Goal: Transaction & Acquisition: Book appointment/travel/reservation

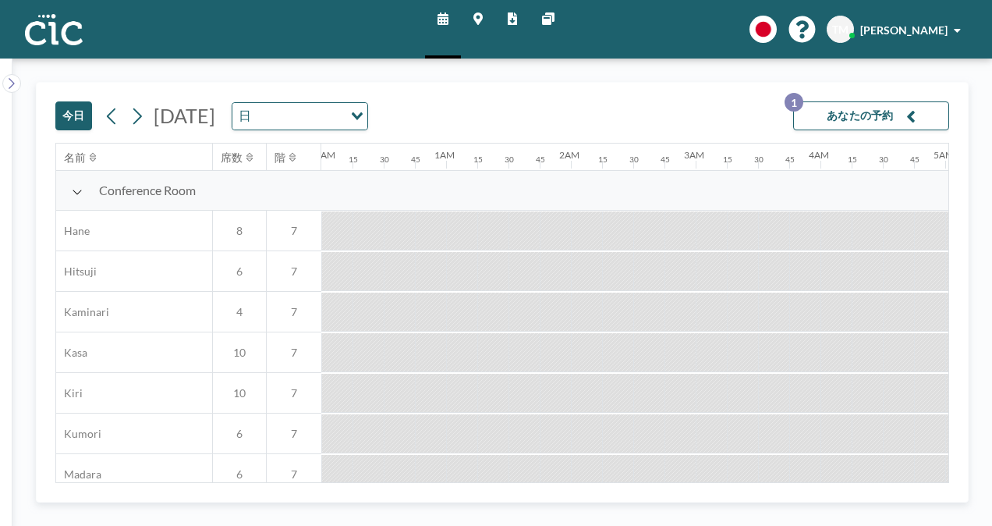
scroll to position [0, 1154]
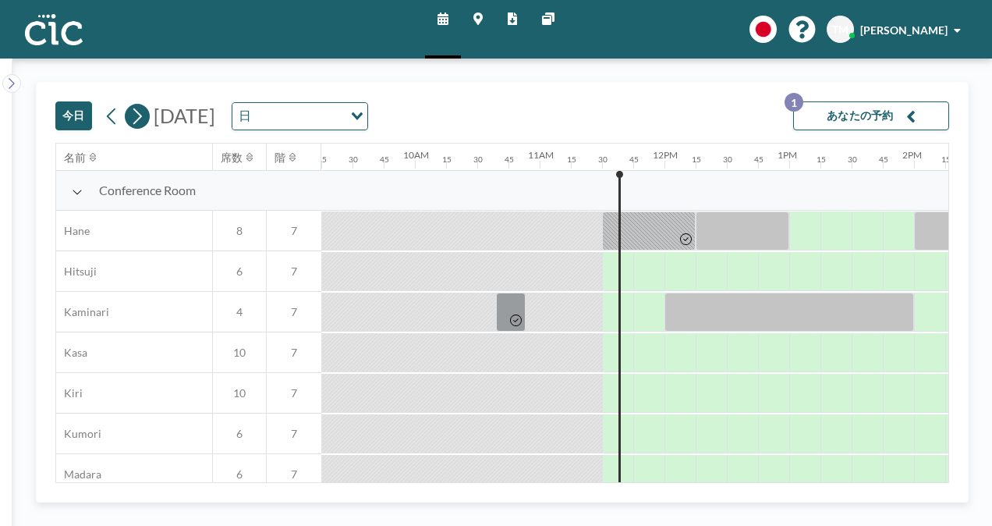
click at [143, 115] on icon at bounding box center [136, 116] width 15 height 23
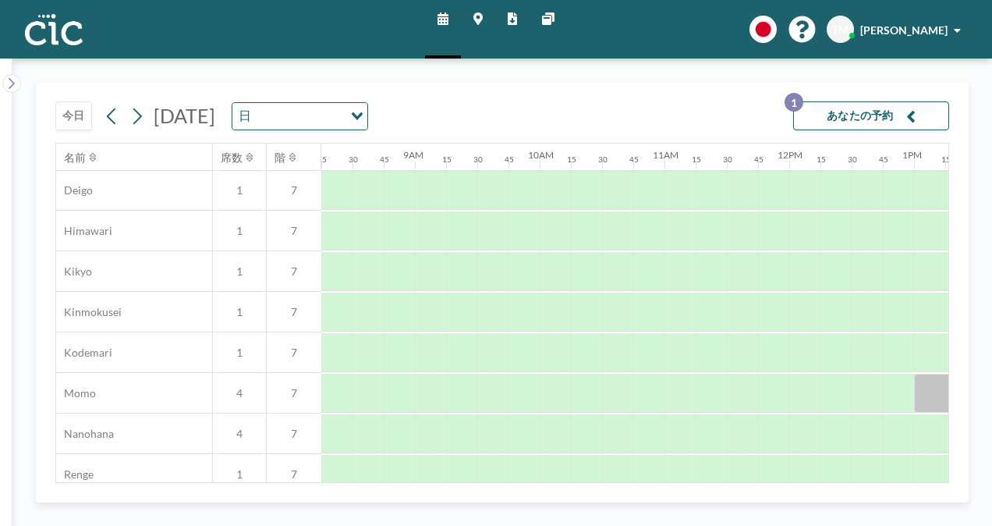
scroll to position [568, 1030]
click at [651, 390] on div at bounding box center [648, 392] width 31 height 39
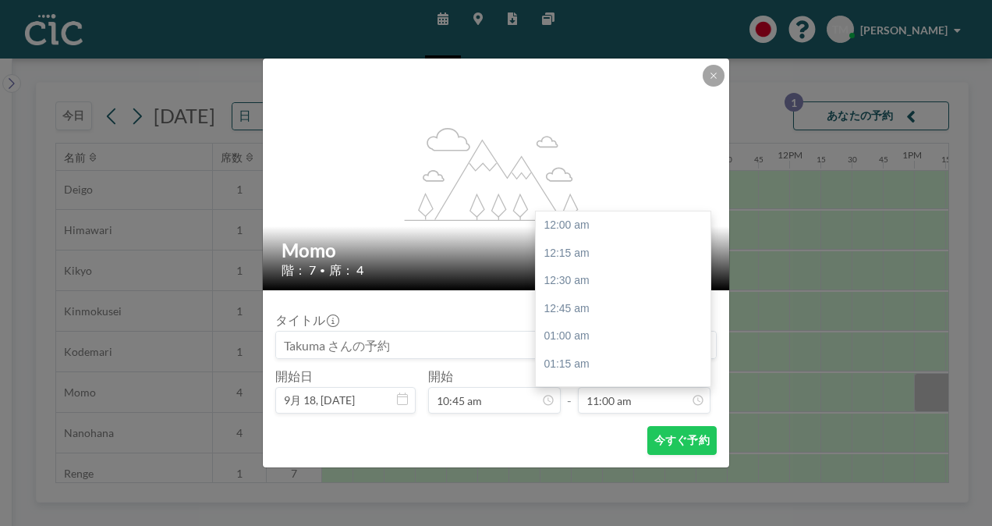
scroll to position [1221, 0]
click at [616, 335] on div "12:00 pm" at bounding box center [627, 337] width 183 height 28
type input "12:00 pm"
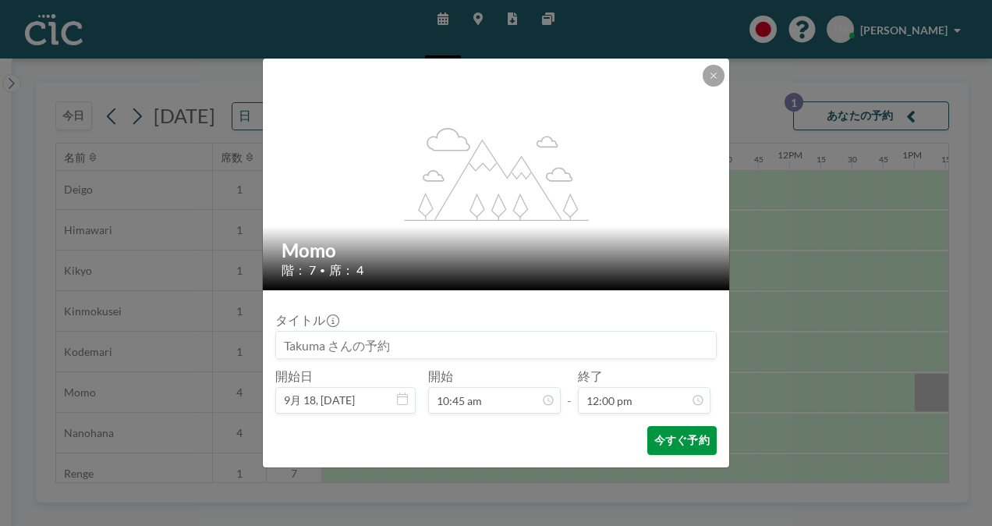
click at [686, 445] on button "今すぐ予約" at bounding box center [681, 440] width 69 height 29
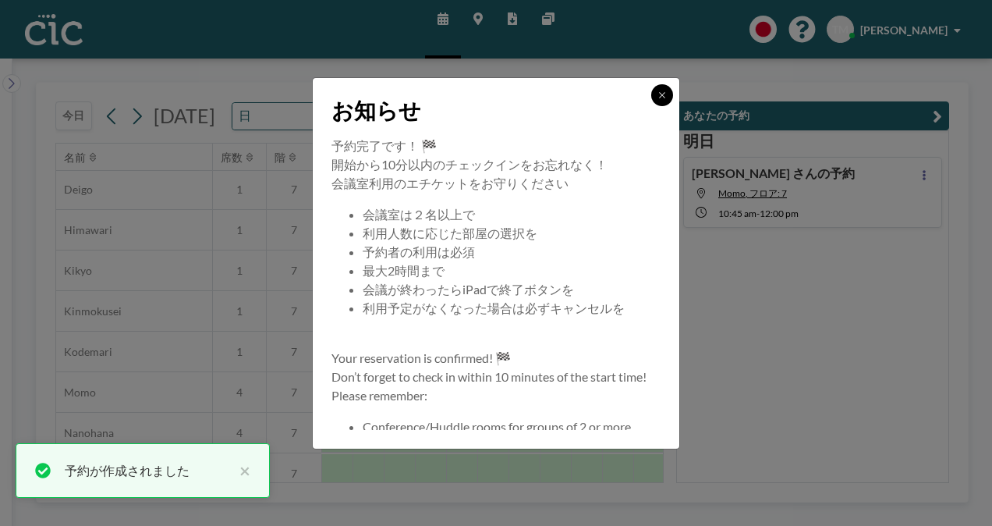
click at [658, 94] on icon at bounding box center [662, 94] width 9 height 9
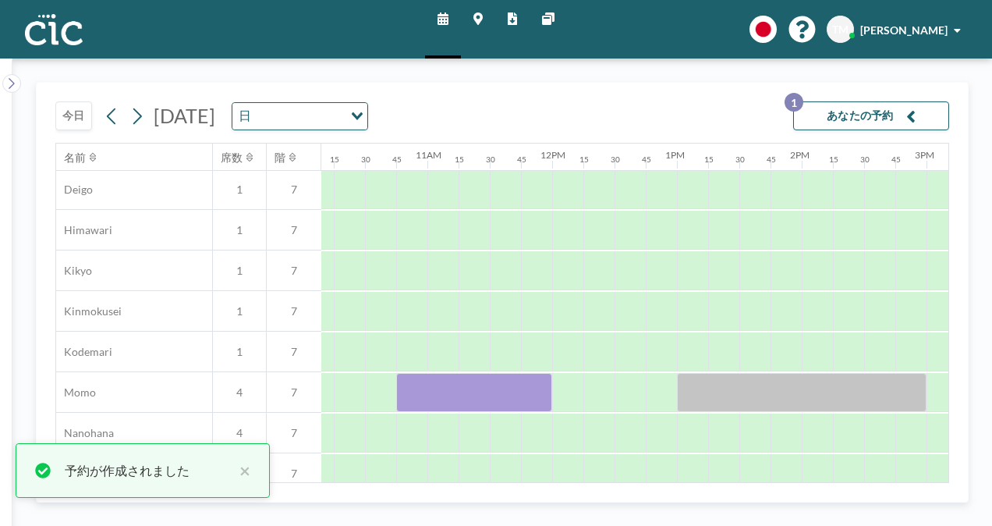
scroll to position [568, 1268]
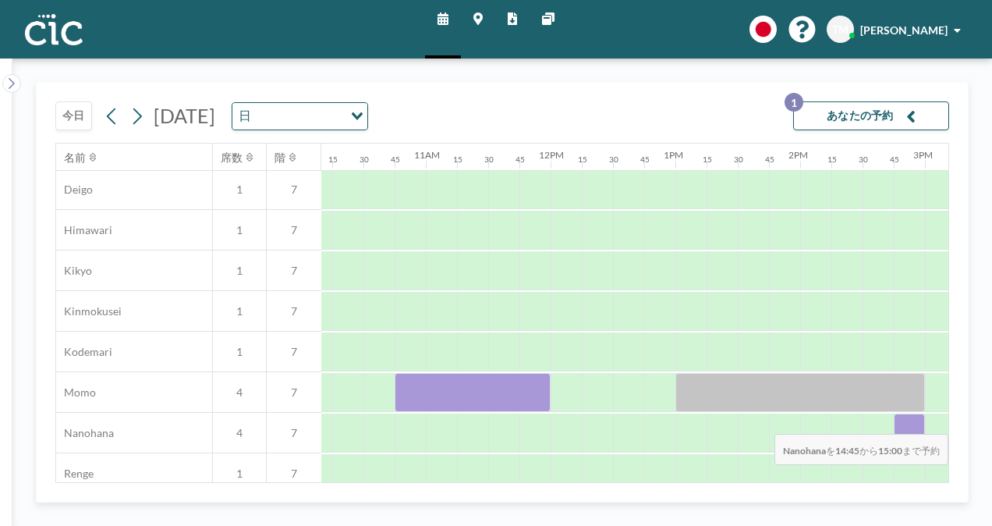
click at [899, 422] on div at bounding box center [909, 432] width 31 height 39
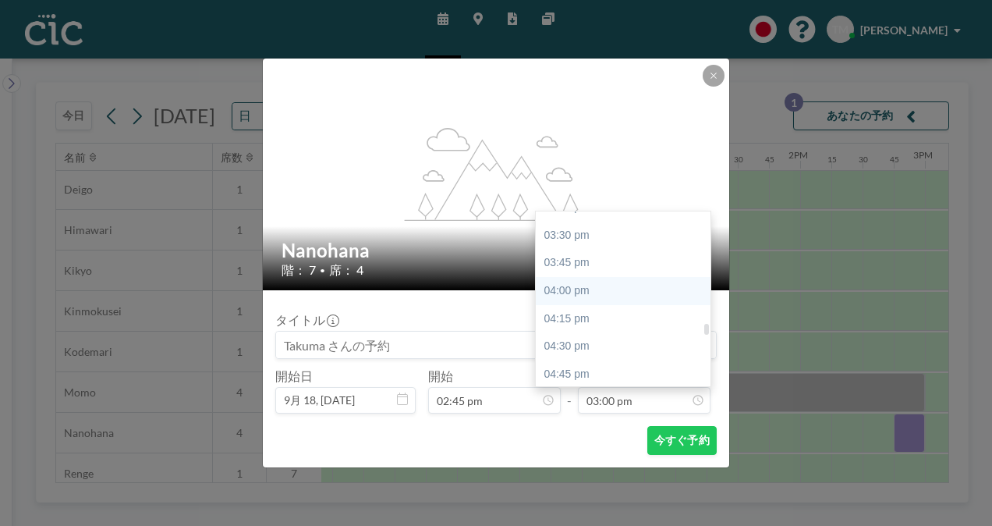
scroll to position [1717, 0]
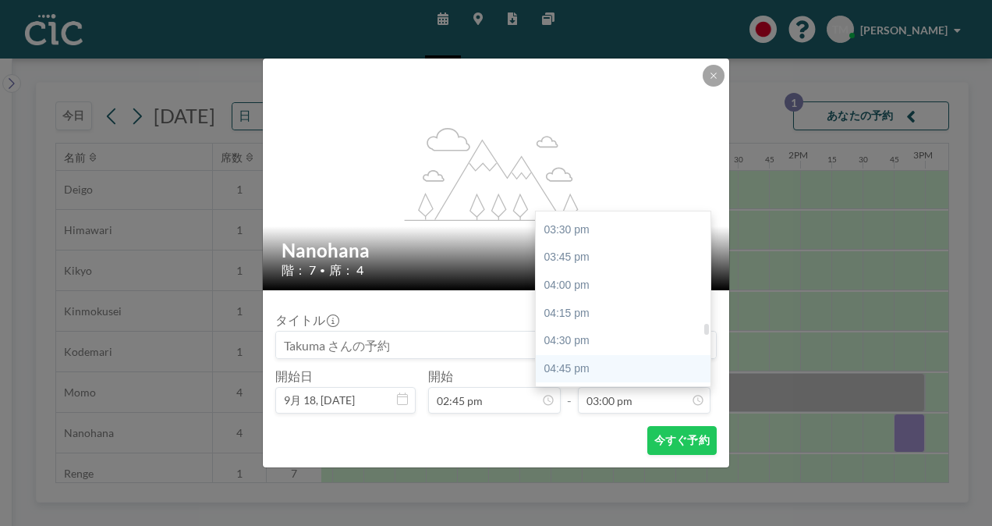
click at [621, 356] on div "04:45 pm" at bounding box center [627, 369] width 183 height 28
type input "04:45 pm"
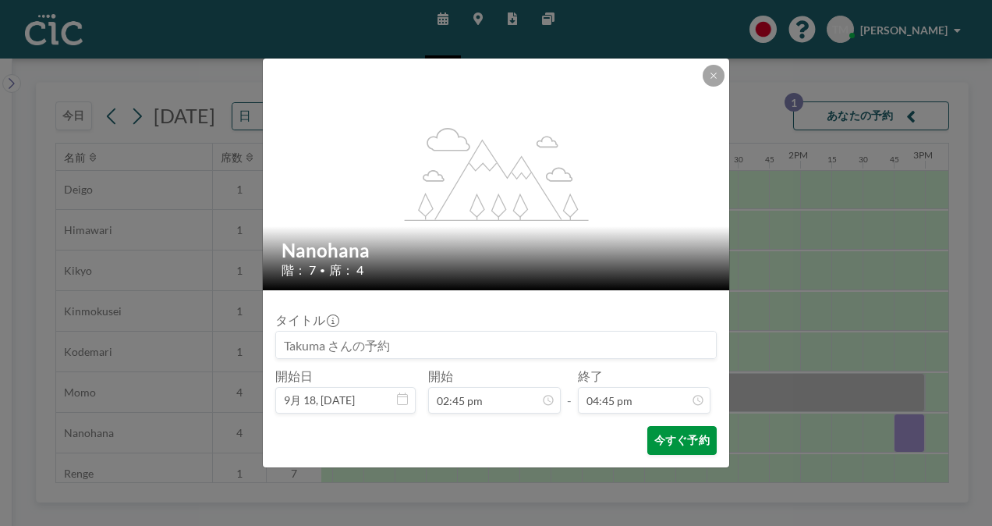
scroll to position [1860, 0]
click at [673, 438] on button "今すぐ予約" at bounding box center [681, 440] width 69 height 29
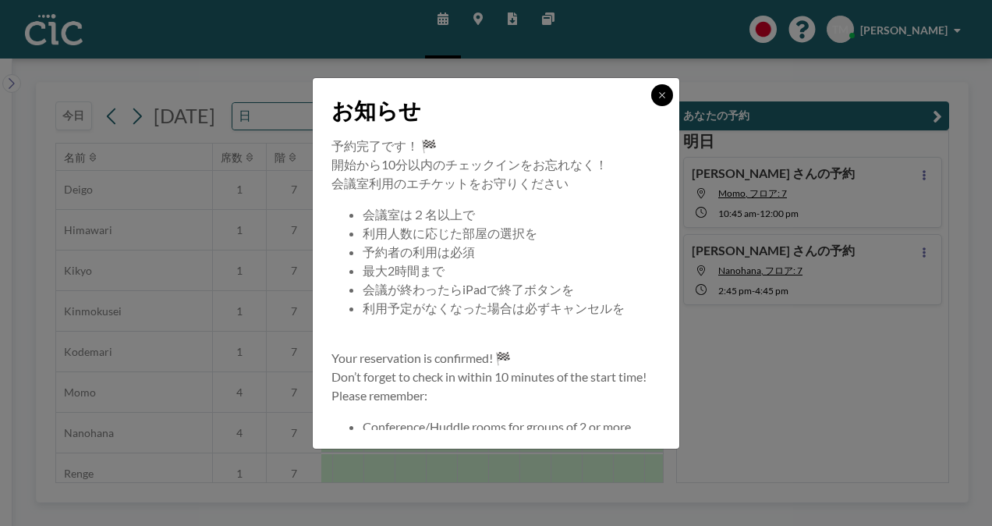
click at [664, 88] on button at bounding box center [662, 95] width 22 height 22
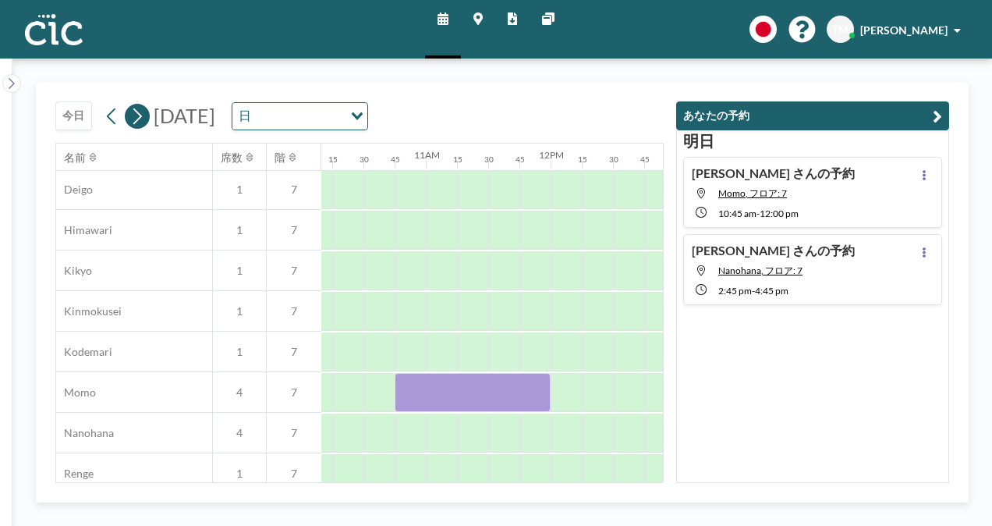
click at [143, 117] on icon at bounding box center [136, 116] width 15 height 23
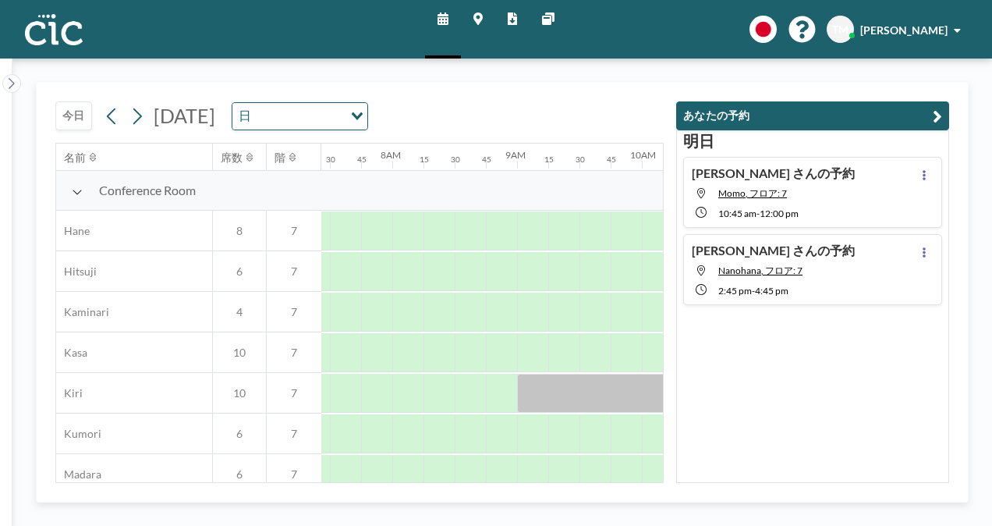
click at [936, 108] on icon "button" at bounding box center [937, 116] width 9 height 19
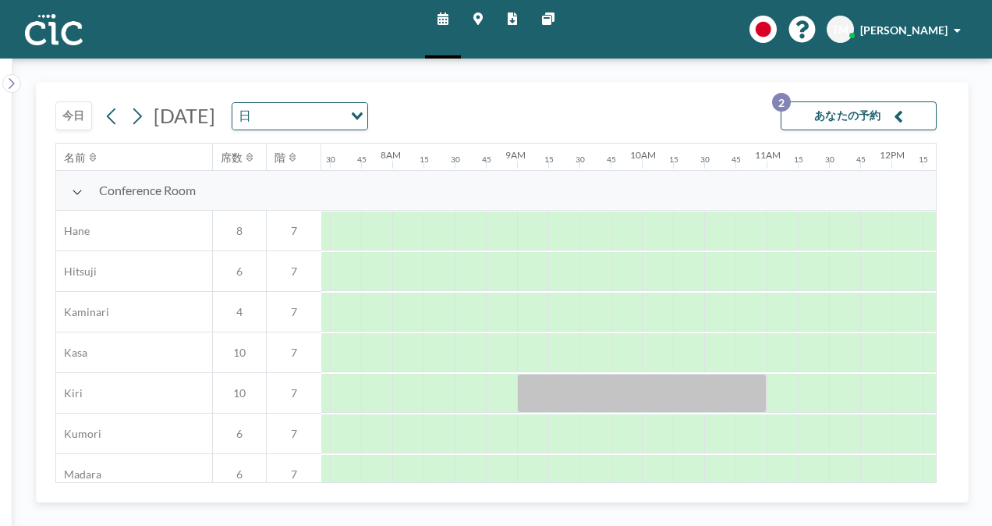
scroll to position [0, 967]
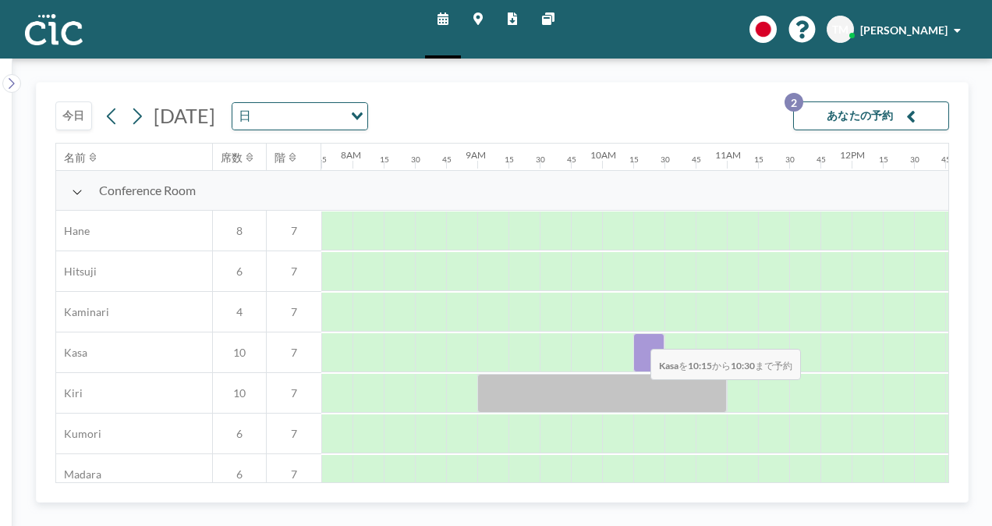
click at [638, 337] on div at bounding box center [648, 352] width 31 height 39
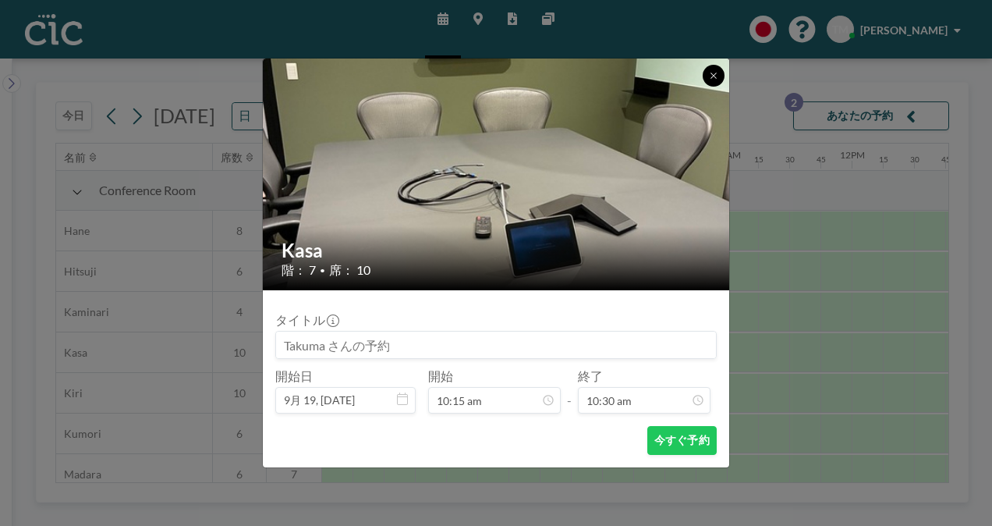
click at [718, 73] on icon at bounding box center [713, 75] width 9 height 9
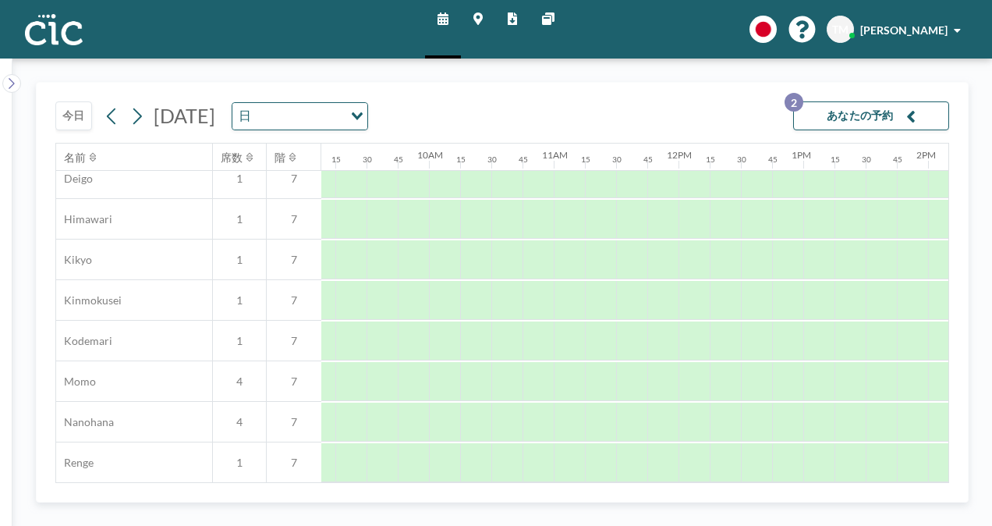
scroll to position [579, 1264]
click at [668, 382] on div at bounding box center [664, 381] width 31 height 39
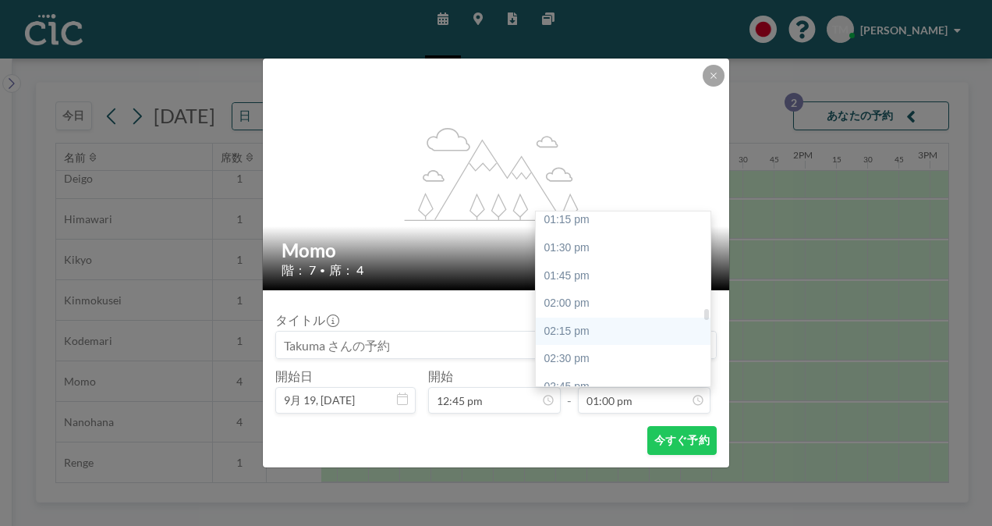
scroll to position [1494, 0]
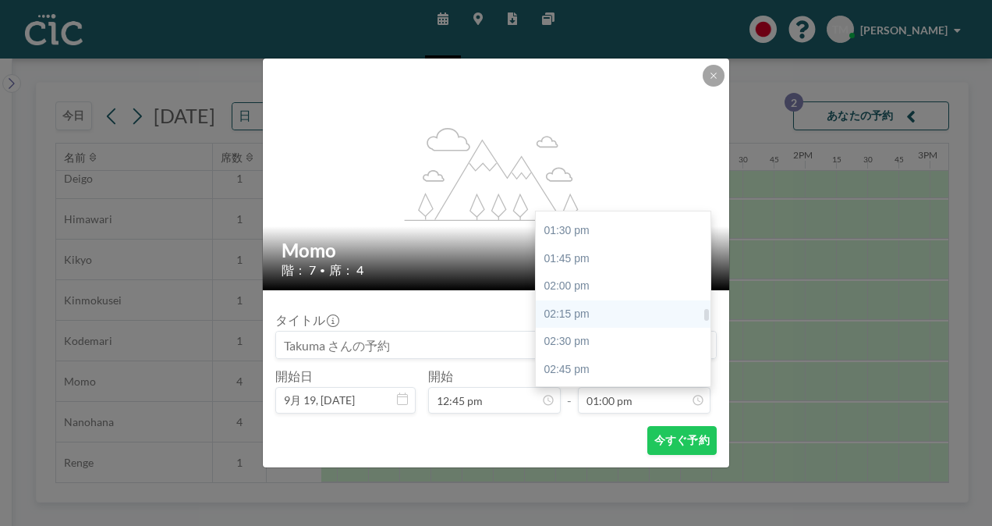
click at [587, 367] on div "02:45 pm" at bounding box center [627, 370] width 183 height 28
type input "02:45 pm"
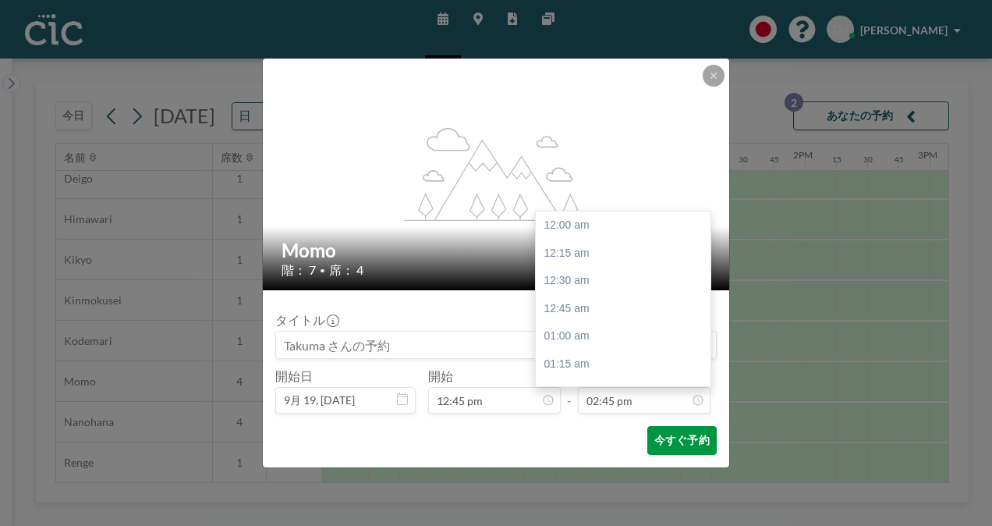
scroll to position [1638, 0]
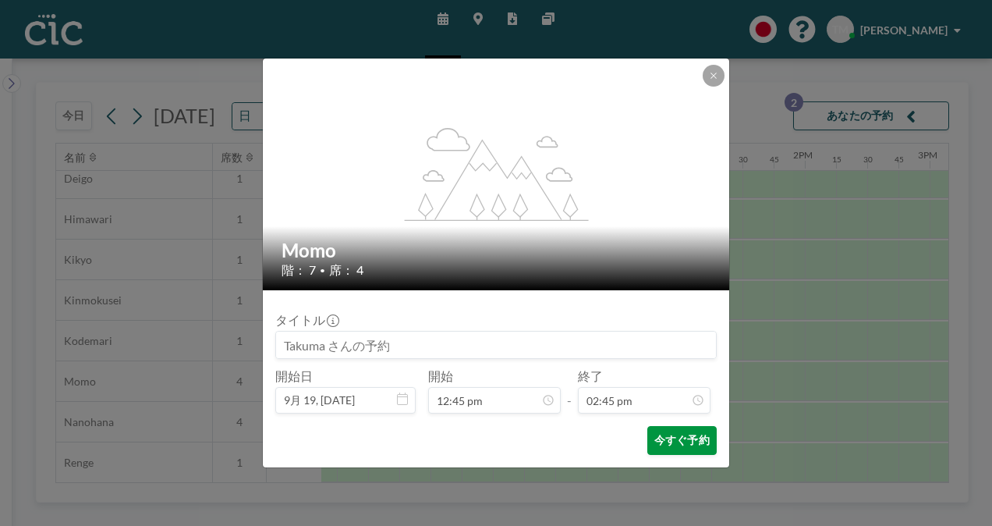
click at [675, 438] on button "今すぐ予約" at bounding box center [681, 440] width 69 height 29
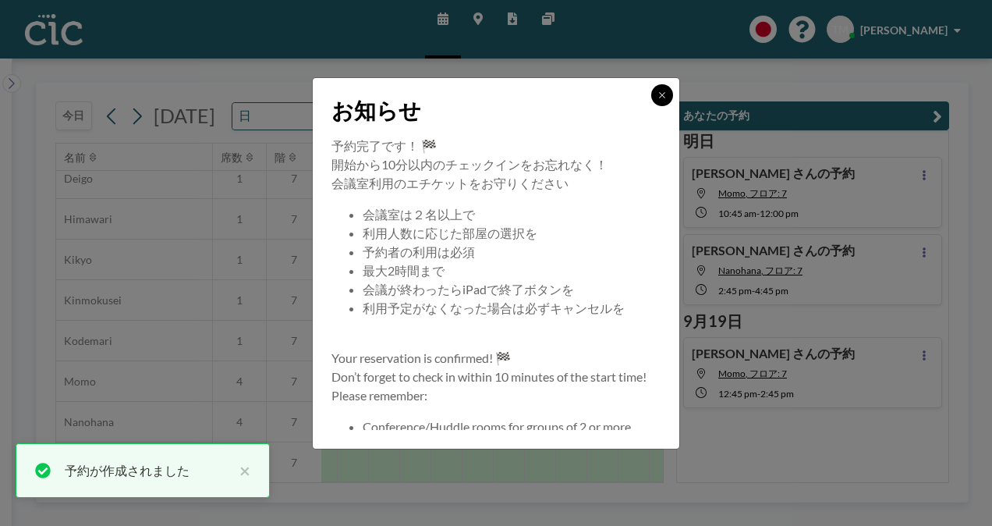
click at [663, 88] on button at bounding box center [662, 95] width 22 height 22
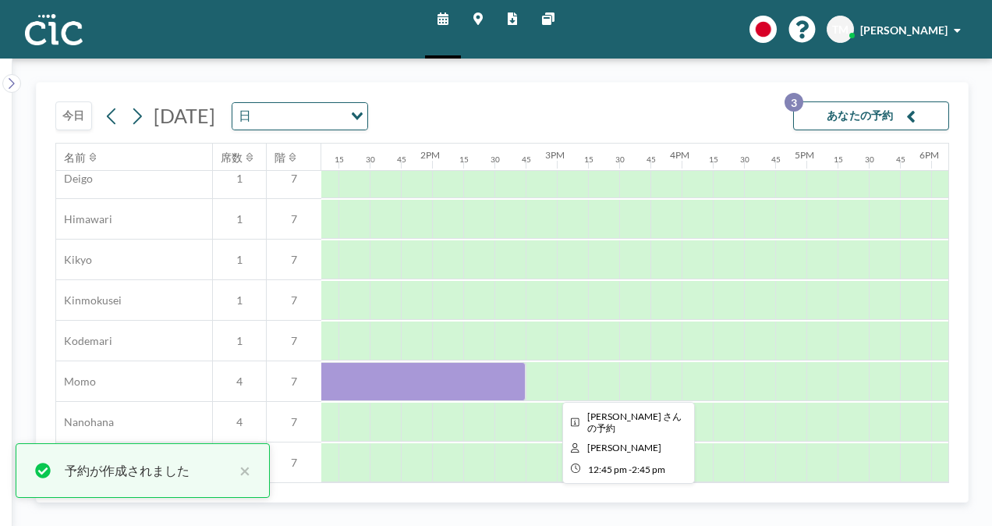
scroll to position [579, 1642]
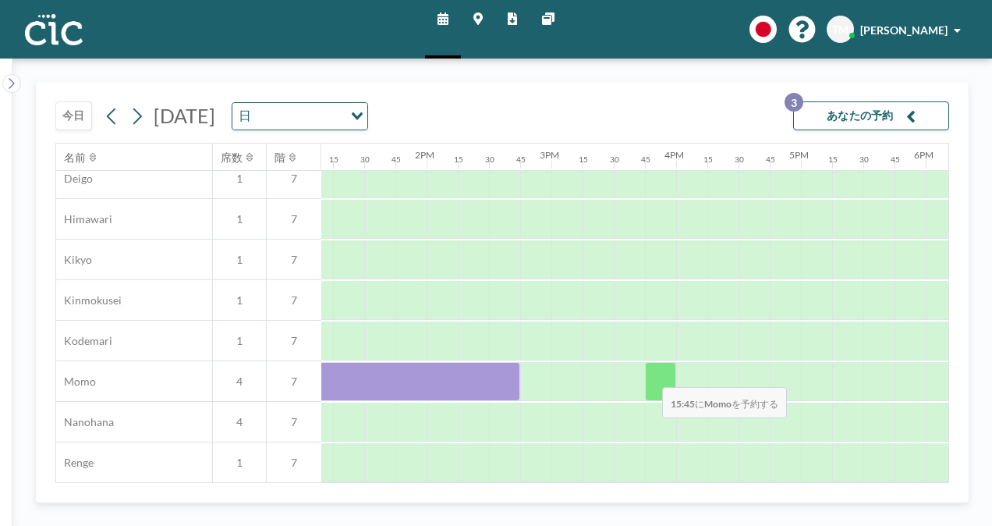
click at [650, 375] on div at bounding box center [660, 381] width 31 height 39
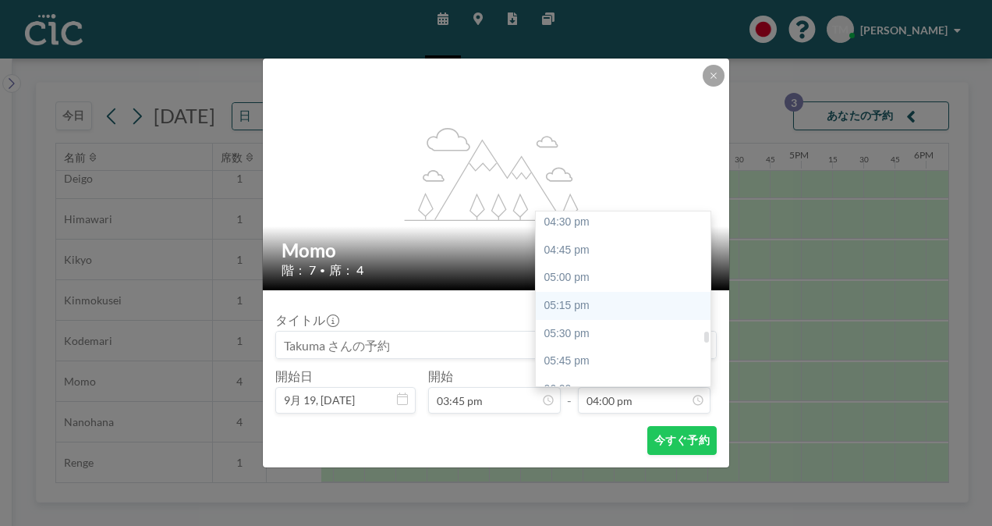
scroll to position [1836, 0]
click at [622, 353] on div "05:45 pm" at bounding box center [627, 360] width 183 height 28
type input "05:45 pm"
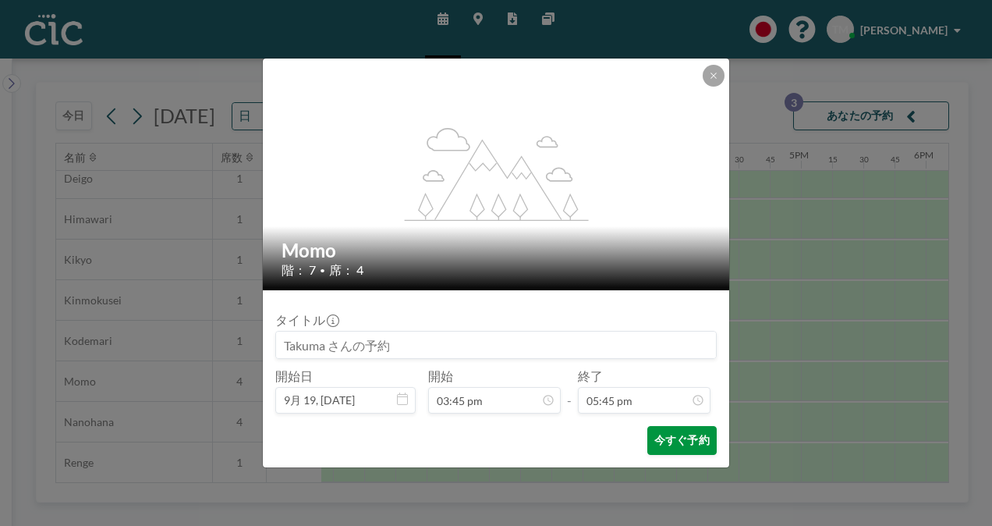
scroll to position [0, 0]
click at [666, 434] on button "今すぐ予約" at bounding box center [681, 440] width 69 height 29
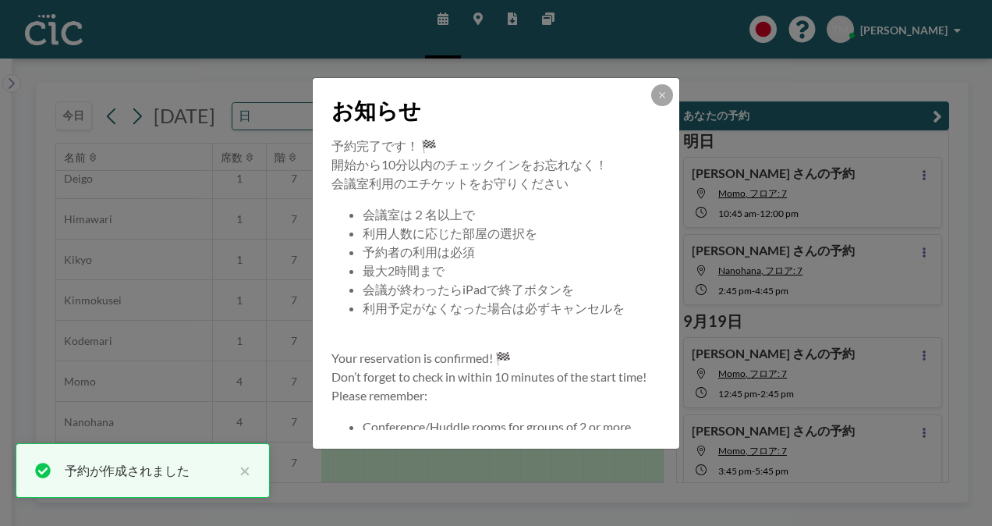
scroll to position [5, 0]
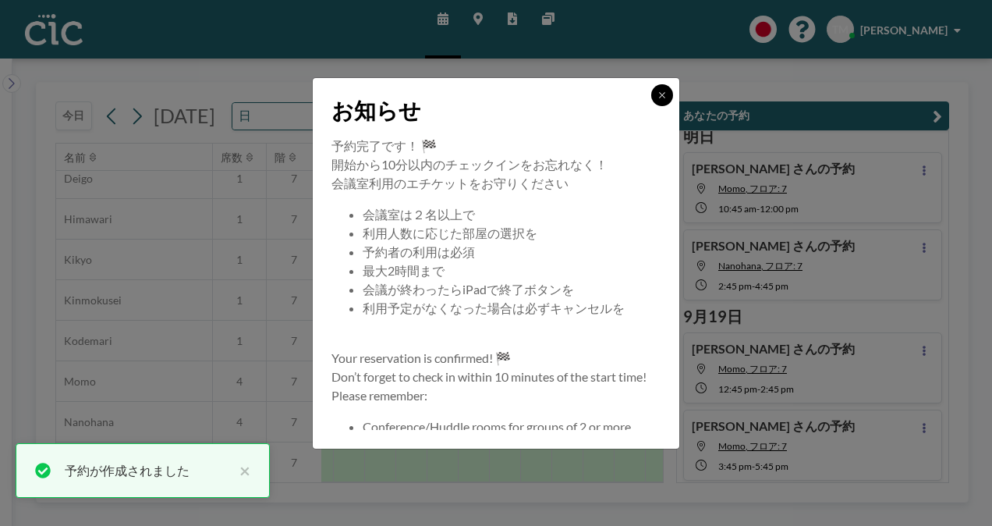
click at [665, 87] on button at bounding box center [662, 95] width 22 height 22
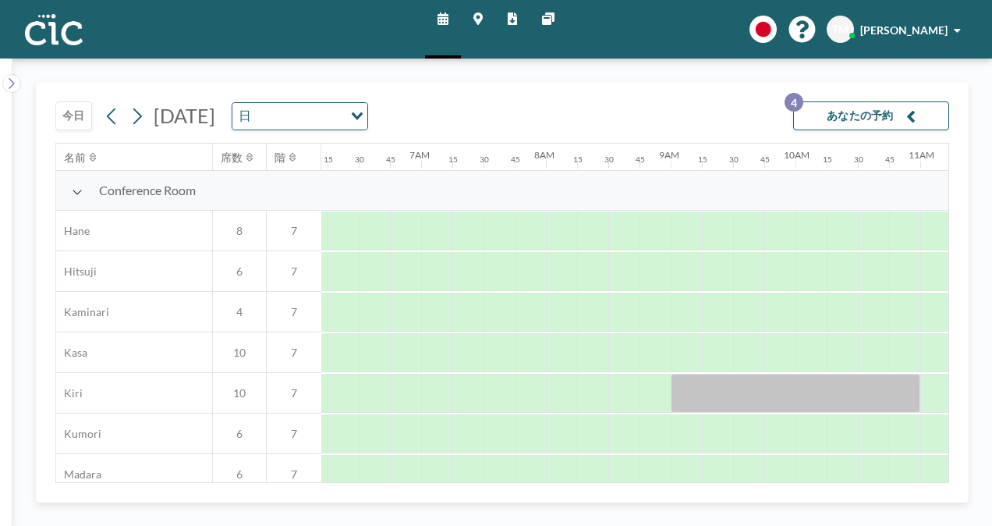
scroll to position [0, 967]
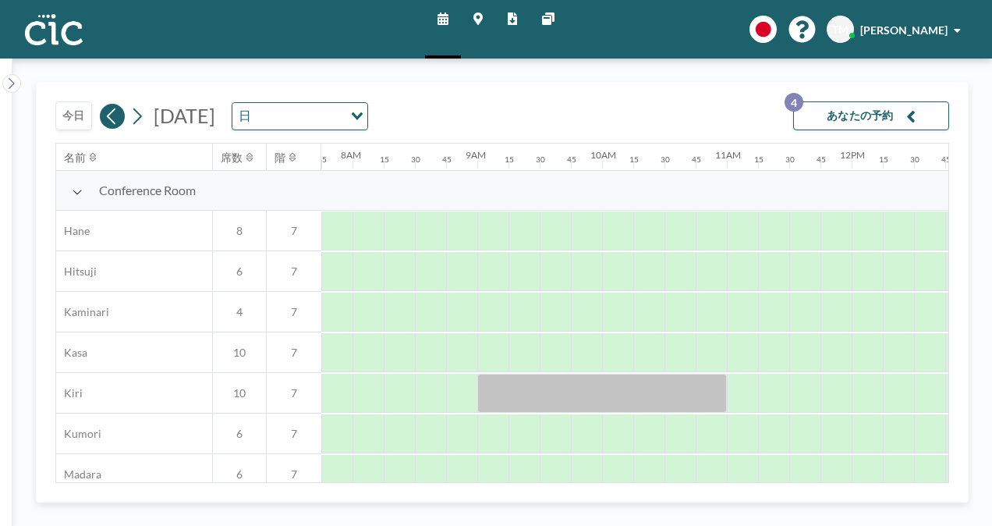
click at [108, 114] on icon at bounding box center [111, 116] width 9 height 16
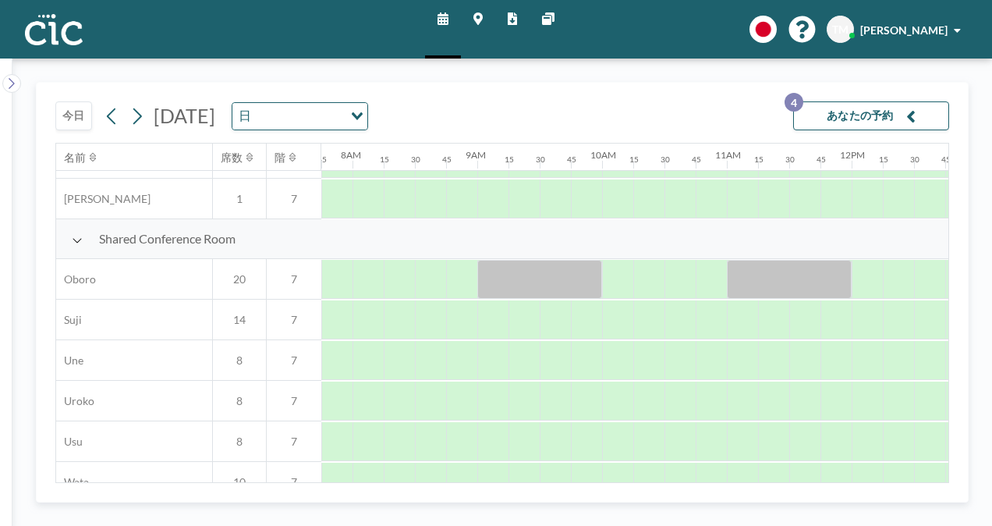
scroll to position [1153, 967]
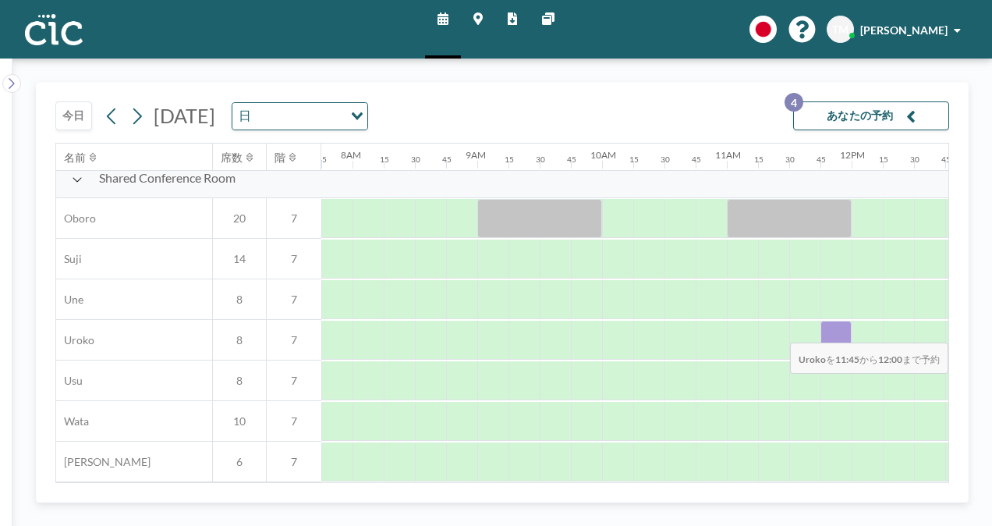
click at [837, 331] on div at bounding box center [836, 340] width 31 height 39
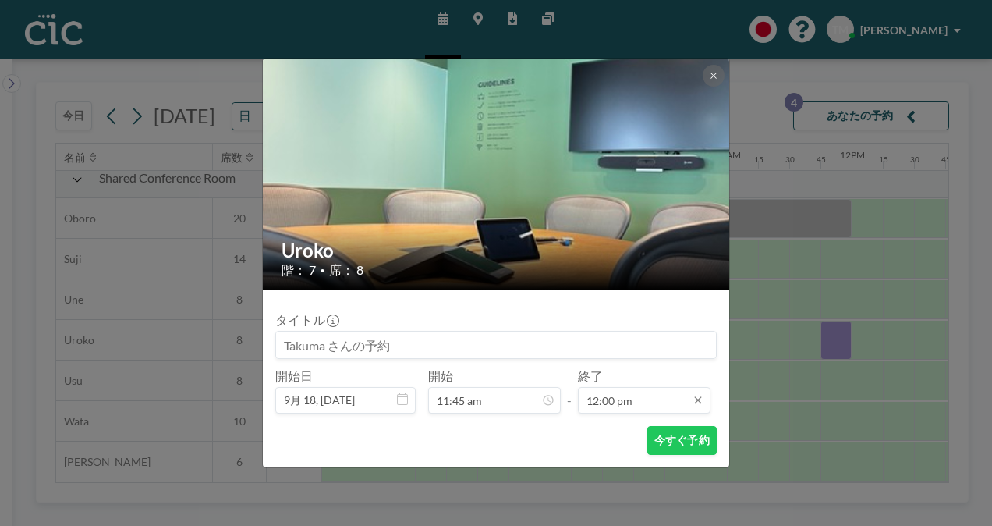
scroll to position [1333, 0]
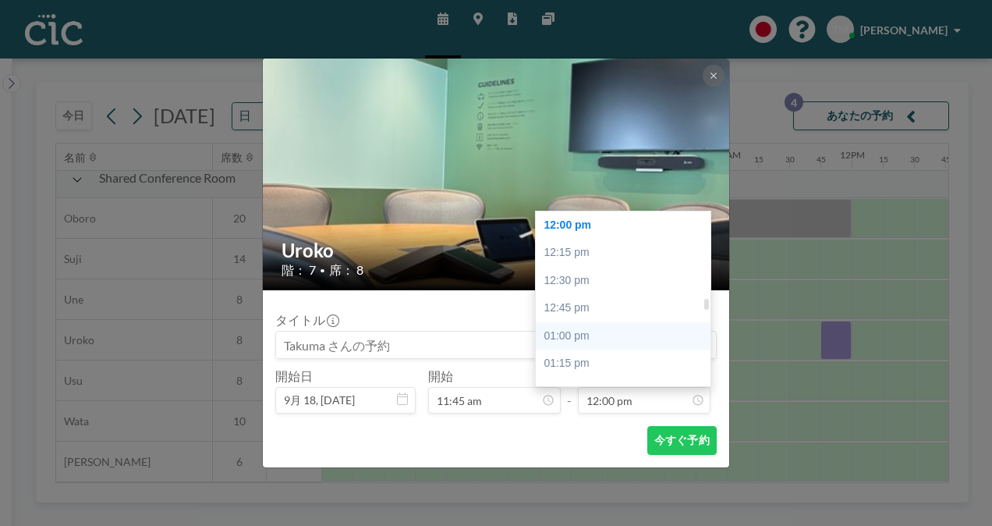
click at [617, 340] on div "01:00 pm" at bounding box center [627, 336] width 183 height 28
type input "01:00 pm"
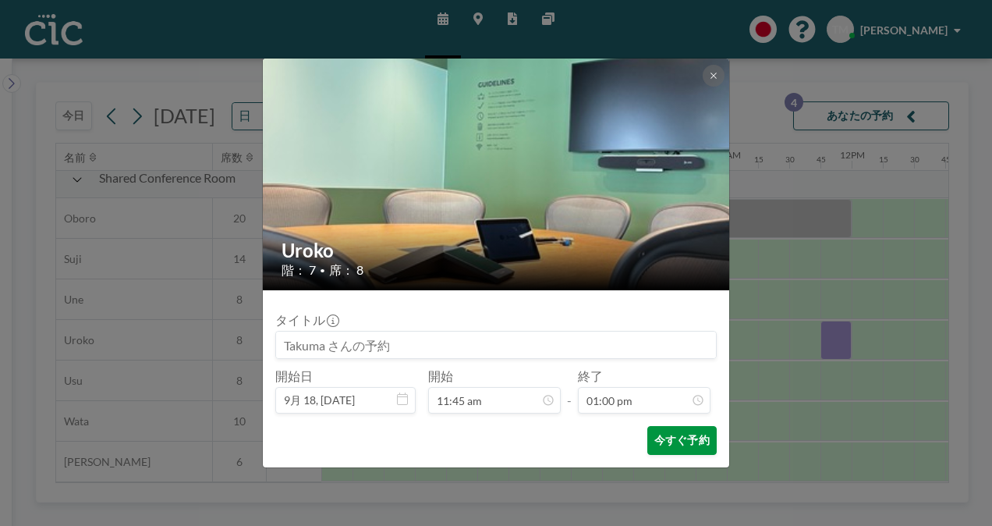
scroll to position [1444, 0]
click at [679, 431] on button "今すぐ予約" at bounding box center [681, 440] width 69 height 29
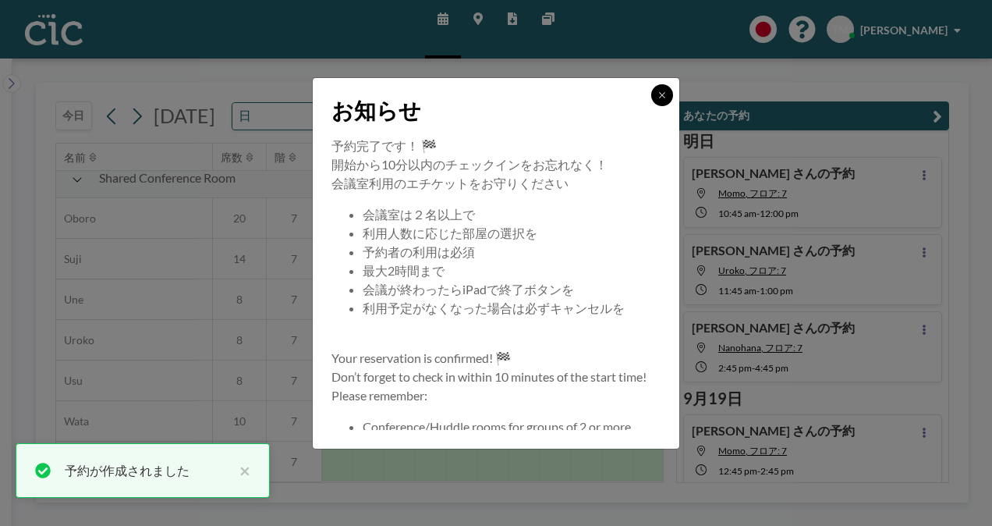
click at [657, 94] on button at bounding box center [662, 95] width 22 height 22
